Goal: Task Accomplishment & Management: Use online tool/utility

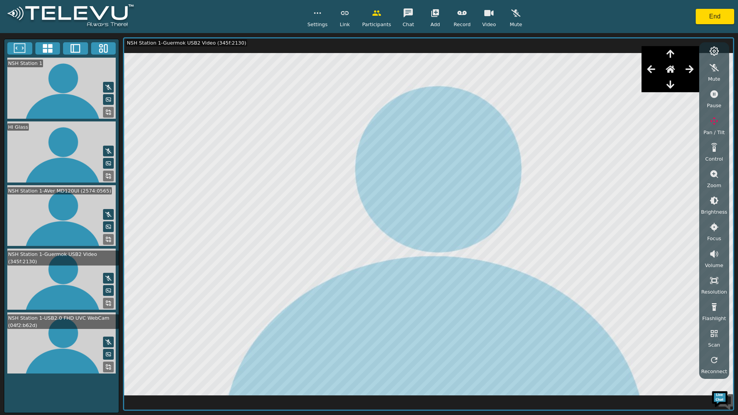
click at [711, 15] on button "End" at bounding box center [715, 16] width 38 height 15
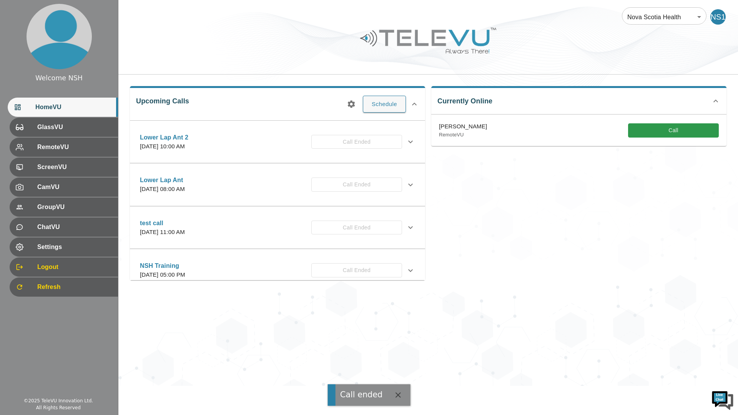
click at [49, 266] on span "Logout" at bounding box center [74, 267] width 75 height 9
